Goal: Transaction & Acquisition: Download file/media

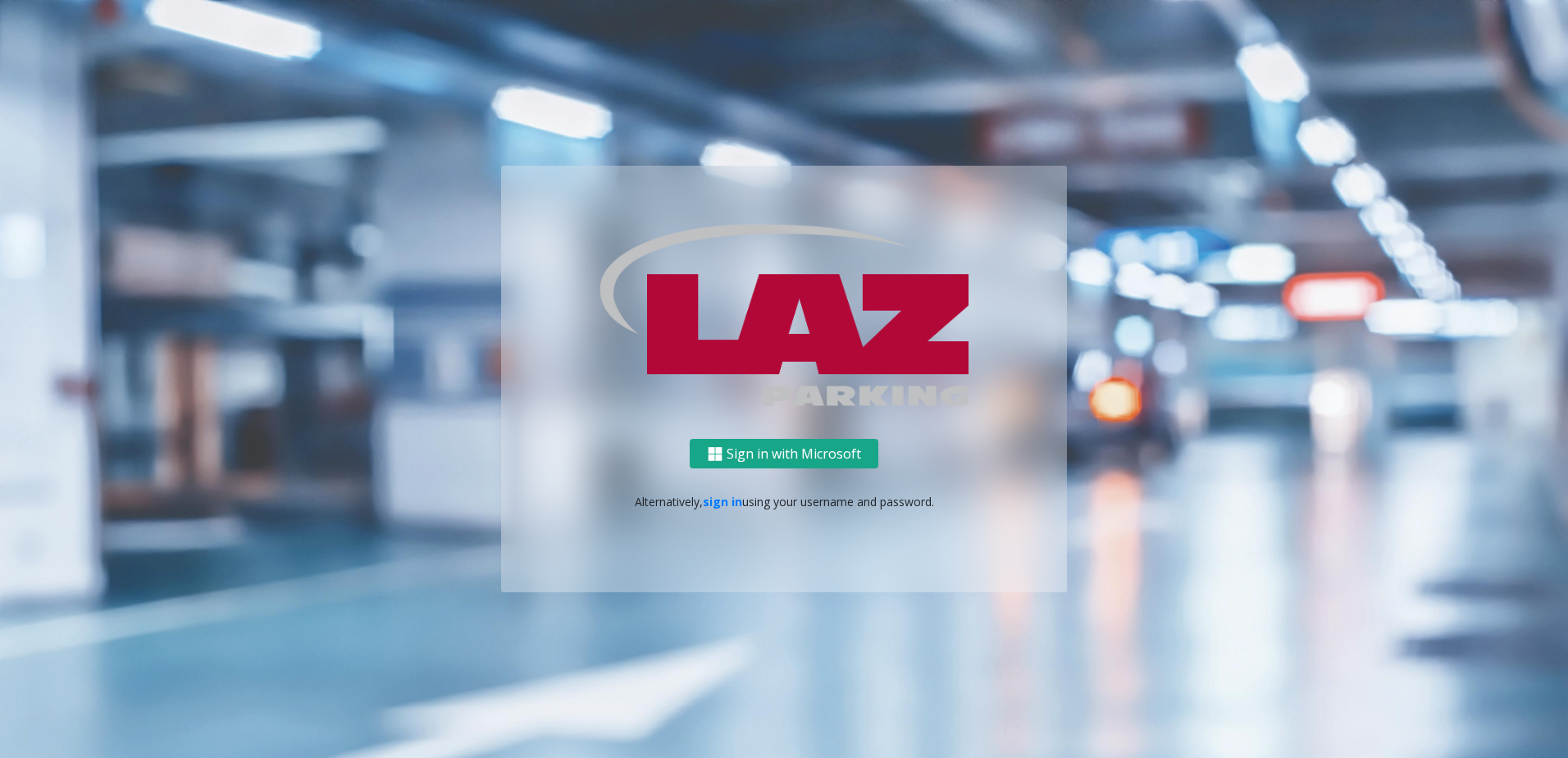
click at [727, 462] on button "Sign in with Microsoft" at bounding box center [783, 454] width 189 height 31
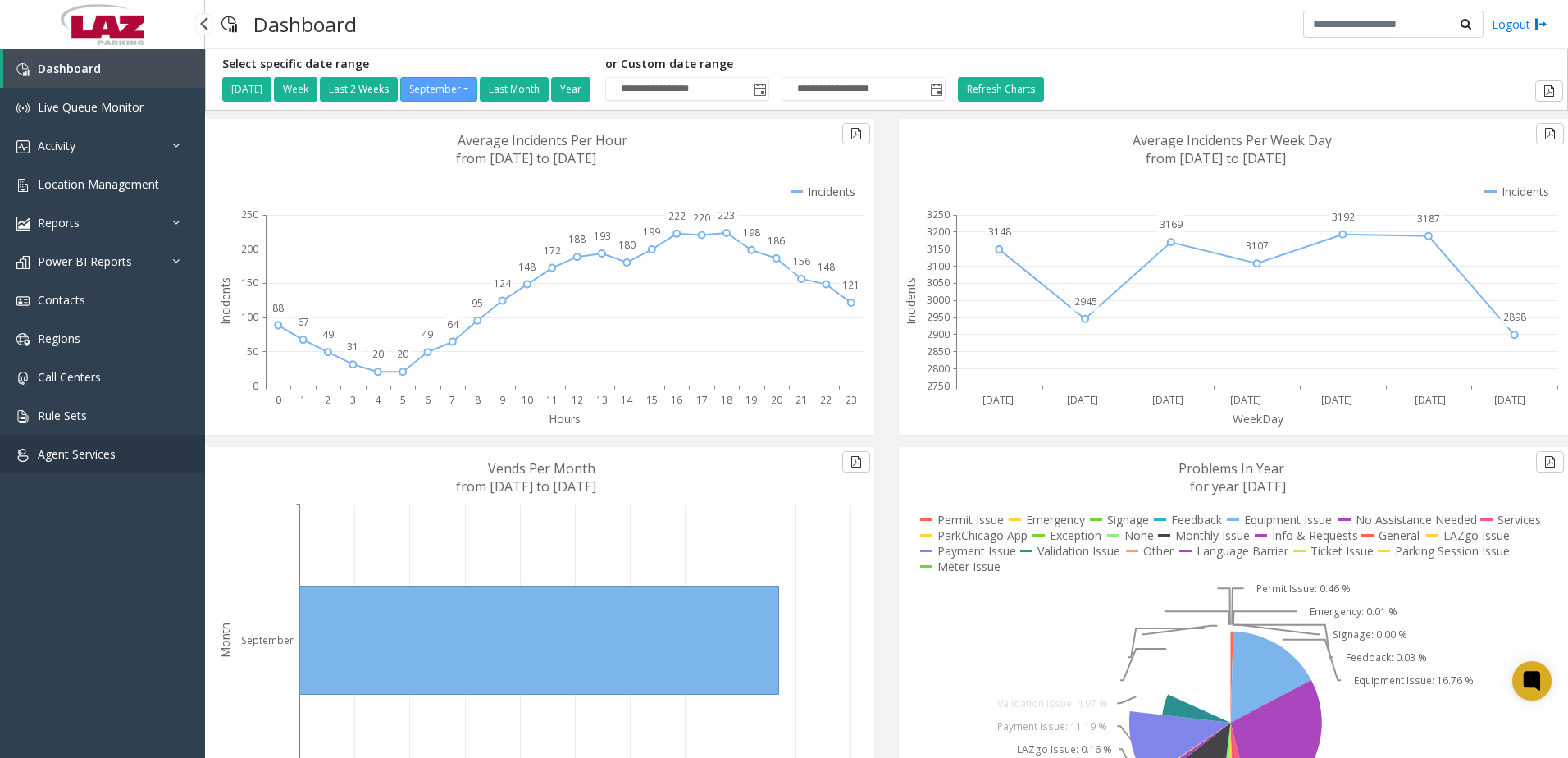
click at [84, 450] on span "Agent Services" at bounding box center [76, 454] width 78 height 16
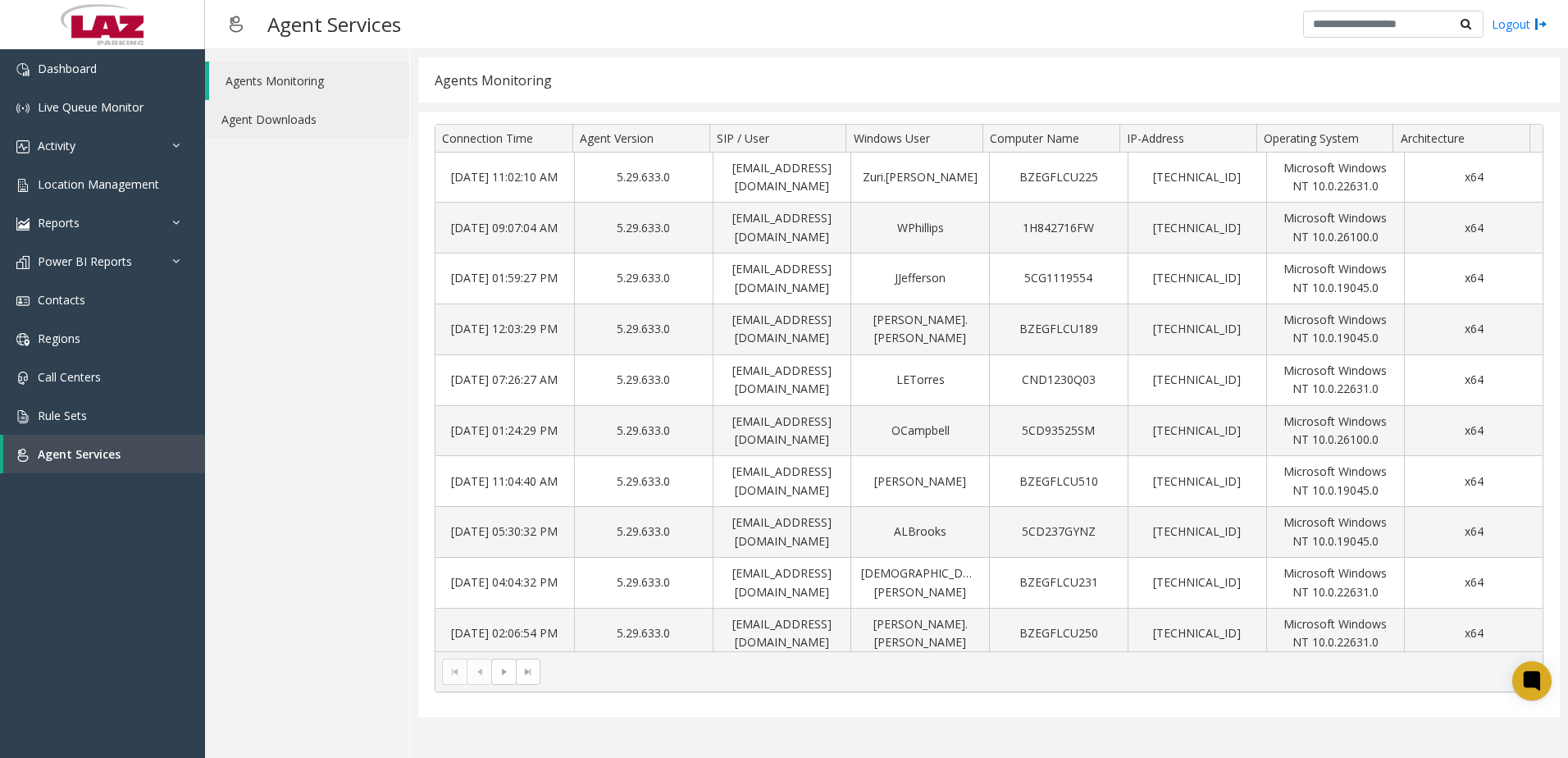
click at [233, 120] on link "Agent Downloads" at bounding box center [307, 119] width 204 height 39
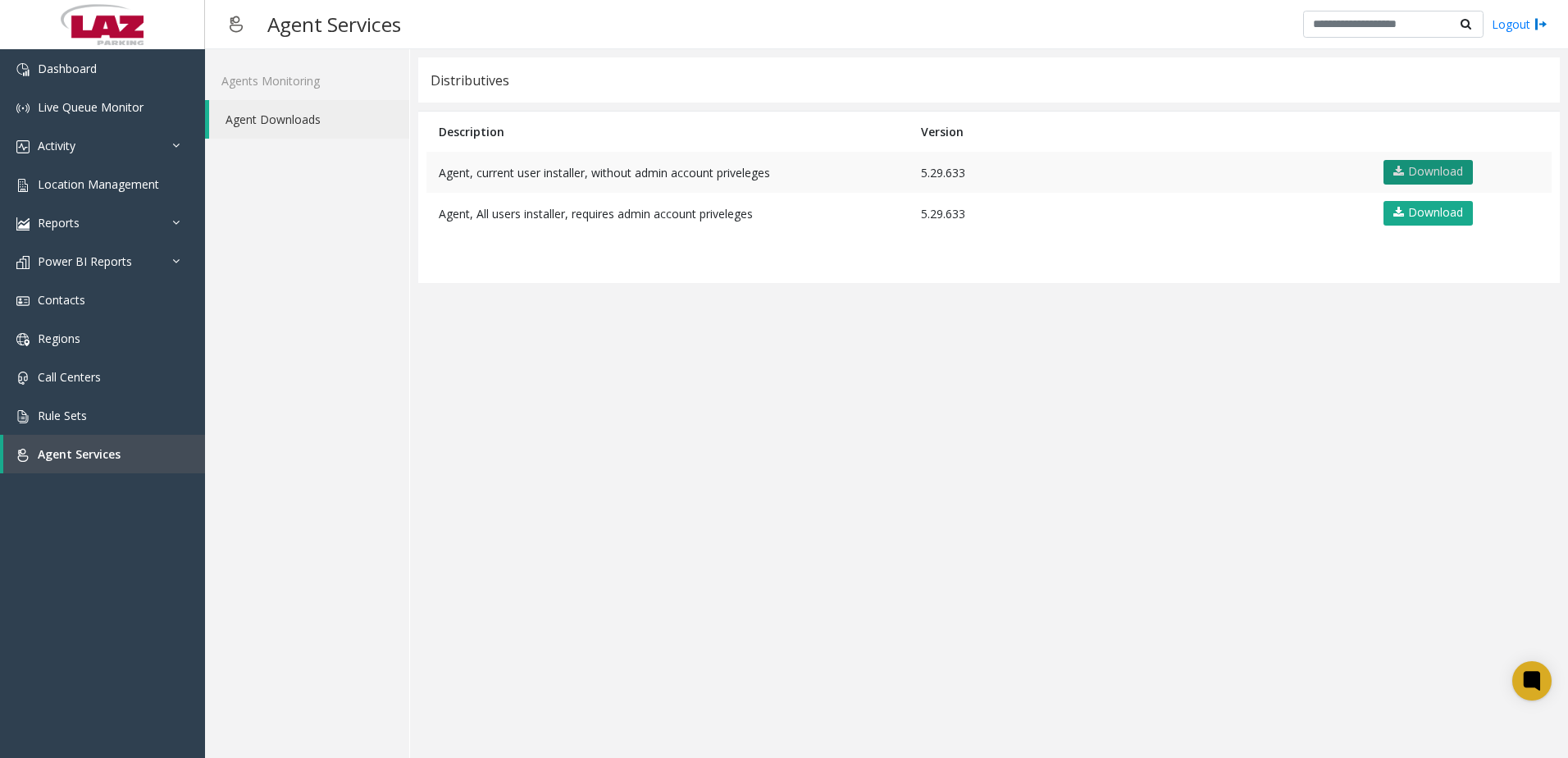
click at [1434, 169] on link "Download" at bounding box center [1428, 172] width 89 height 25
click at [1408, 167] on link "Download" at bounding box center [1428, 172] width 89 height 25
